Goal: Information Seeking & Learning: Learn about a topic

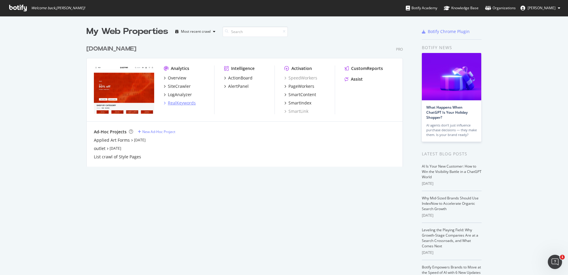
click at [188, 103] on div "RealKeywords" at bounding box center [182, 103] width 28 height 6
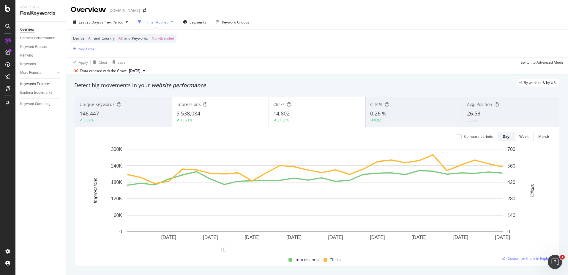
click at [38, 85] on div "Keywords Explorer" at bounding box center [35, 84] width 30 height 6
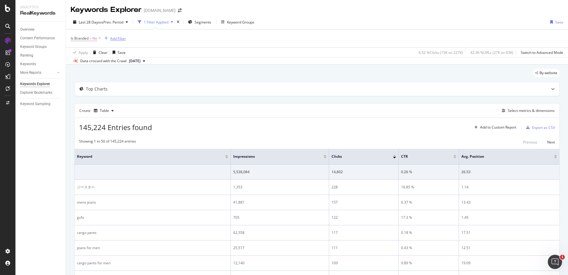
click at [113, 38] on div "Add Filter" at bounding box center [118, 38] width 16 height 5
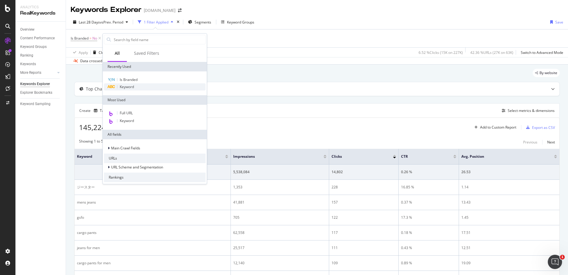
click at [131, 84] on div "Keyword" at bounding box center [155, 86] width 102 height 7
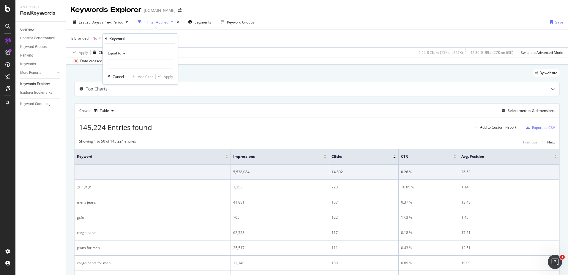
click at [125, 55] on div "Equal to" at bounding box center [140, 53] width 65 height 10
click at [136, 111] on div "Contains" at bounding box center [141, 112] width 64 height 8
click at [124, 66] on input "text" at bounding box center [140, 64] width 65 height 10
type input "baggy jeans"
click at [173, 77] on div "Contains baggy jeans Cancel Add filter Apply" at bounding box center [140, 64] width 75 height 40
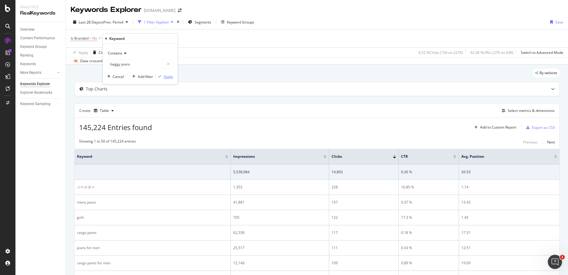
click at [171, 77] on div "Apply" at bounding box center [168, 76] width 9 height 5
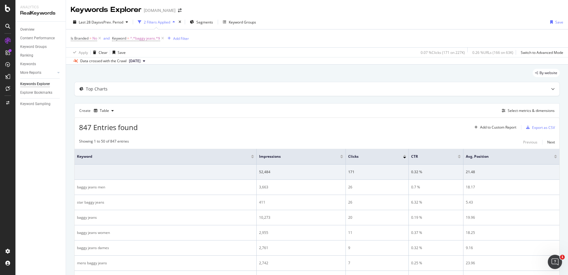
click at [341, 157] on div at bounding box center [341, 157] width 3 height 1
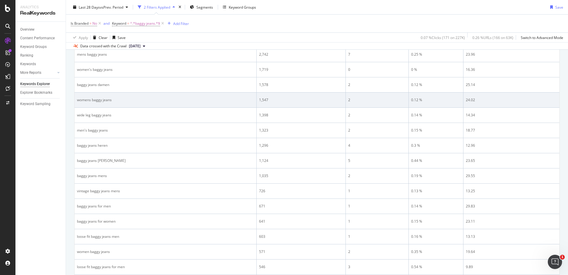
scroll to position [192, 0]
